Goal: Find specific page/section: Find specific page/section

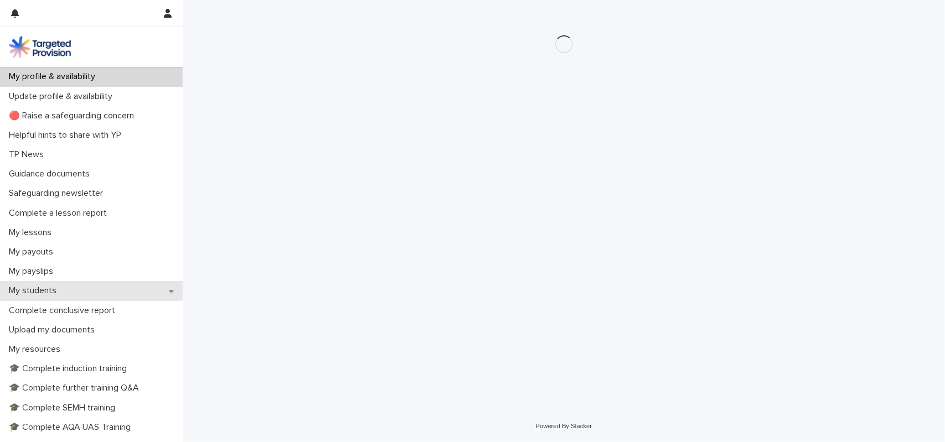
click at [33, 293] on p "My students" at bounding box center [34, 291] width 61 height 11
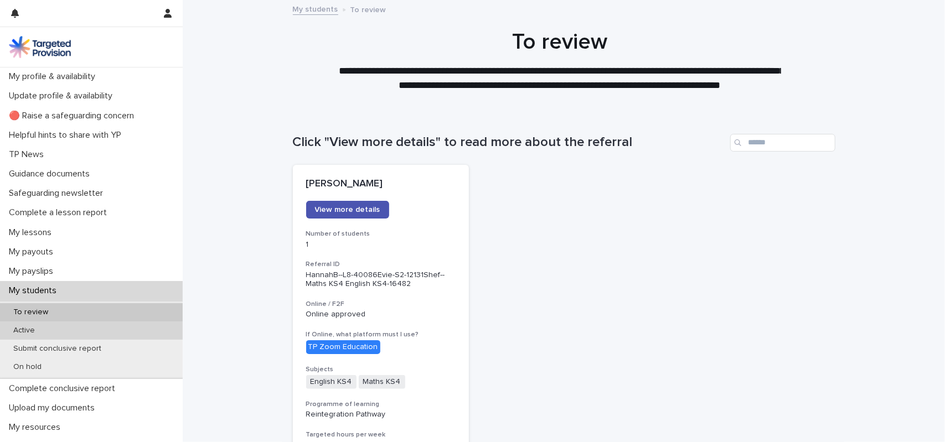
click at [47, 327] on div "Active" at bounding box center [91, 331] width 183 height 18
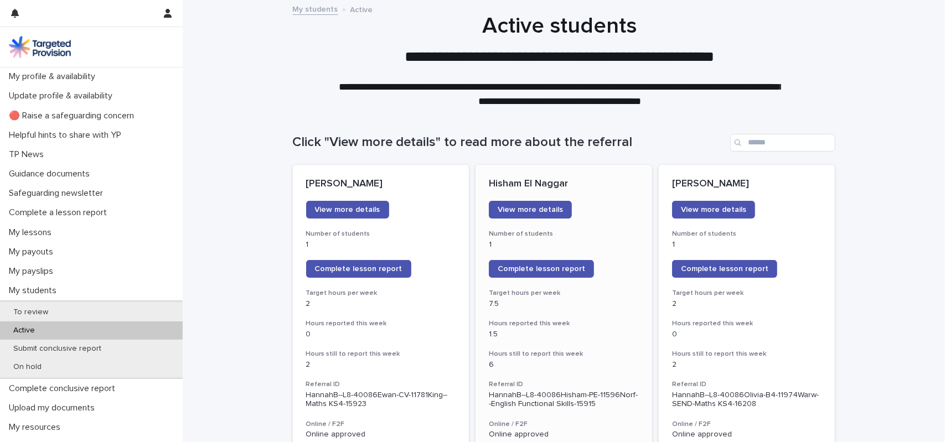
click at [567, 187] on p "Hisham El Naggar" at bounding box center [564, 184] width 150 height 12
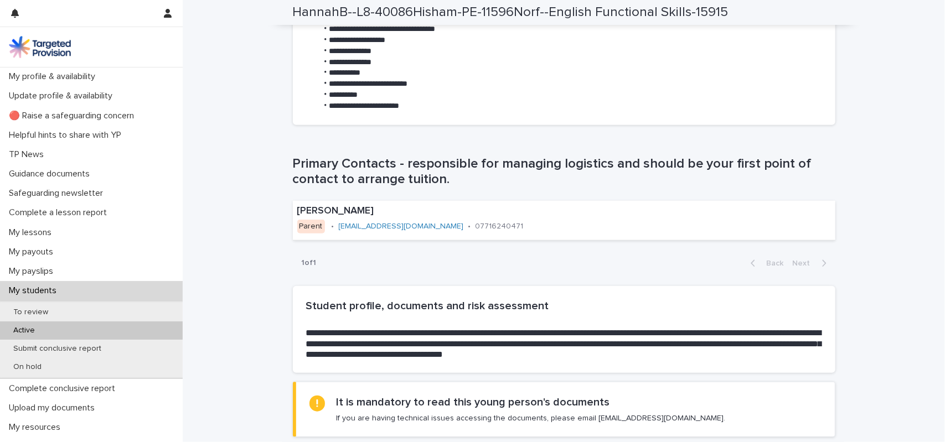
scroll to position [609, 0]
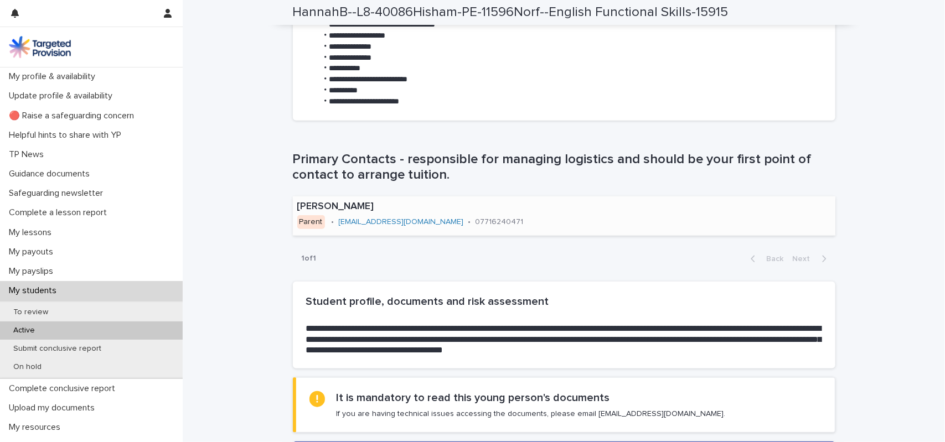
click at [593, 222] on div "[PERSON_NAME] Parent • [EMAIL_ADDRESS][DOMAIN_NAME] • 07716240471" at bounding box center [564, 216] width 543 height 39
